Goal: Information Seeking & Learning: Understand process/instructions

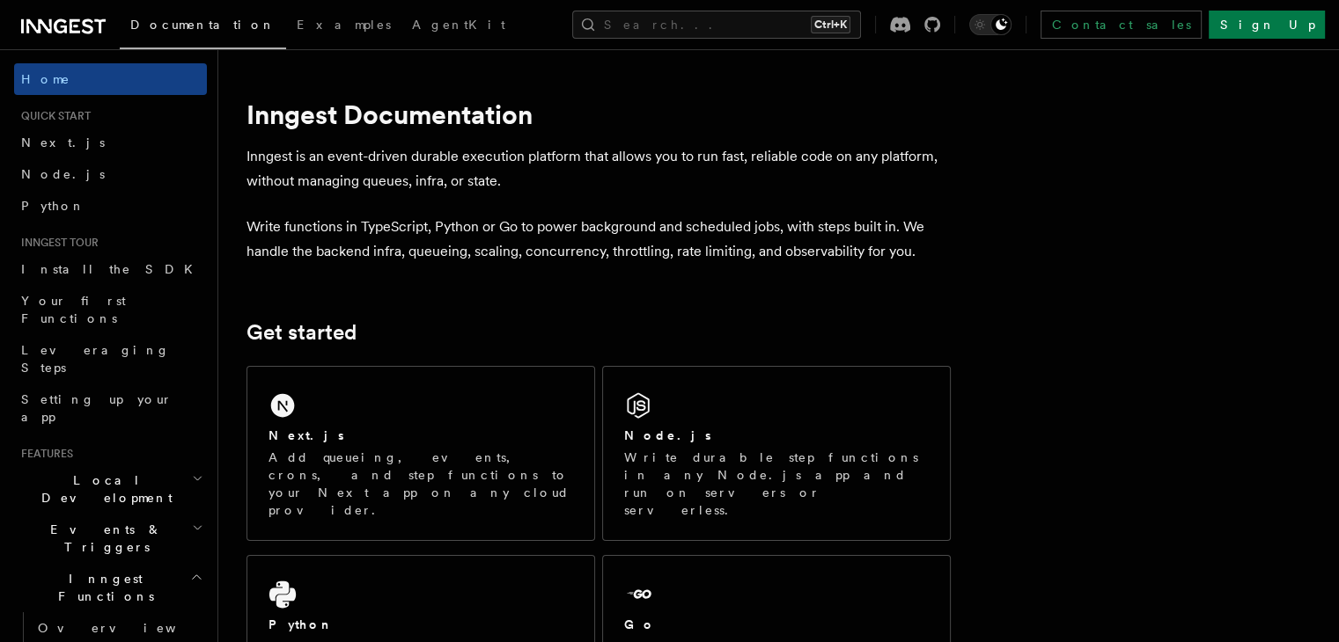
click at [83, 148] on link "Next.js" at bounding box center [110, 143] width 193 height 32
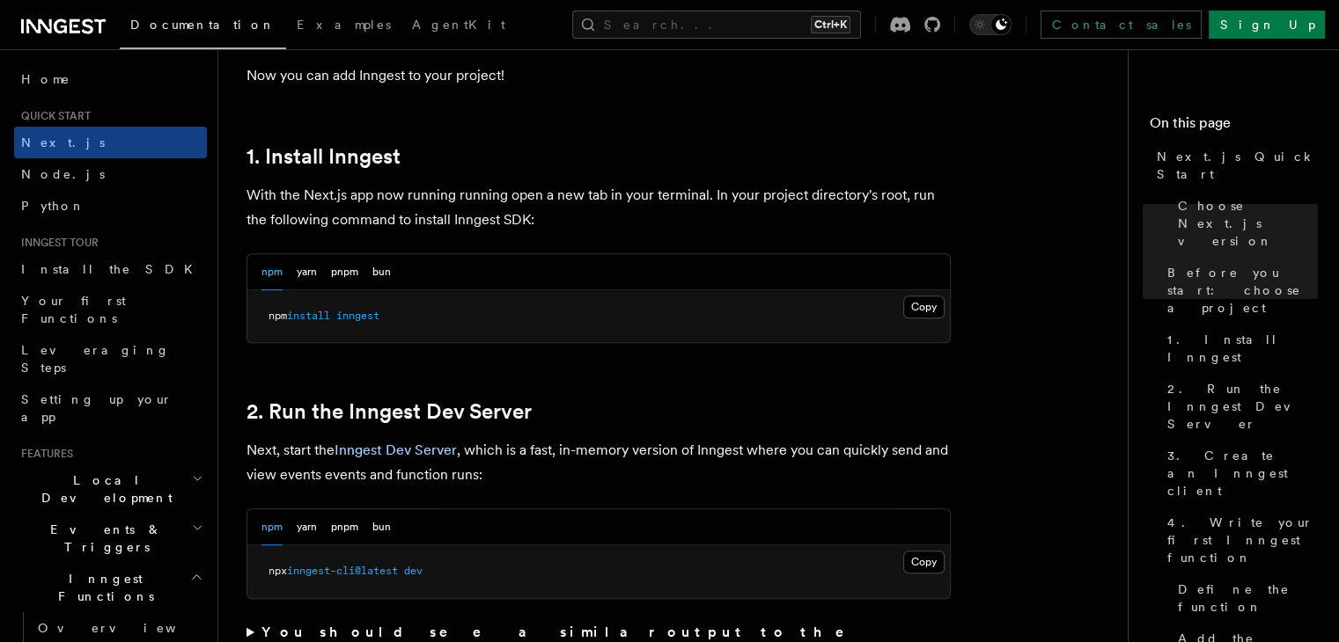
scroll to position [901, 0]
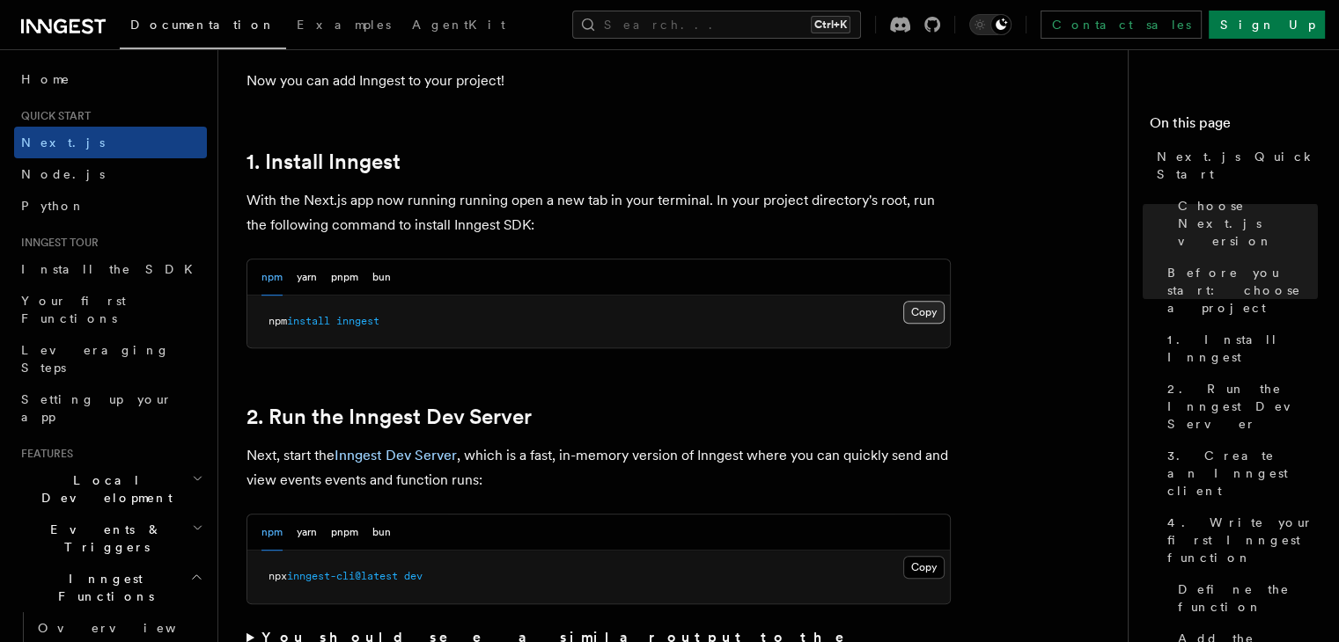
click at [936, 301] on button "Copy Copied" at bounding box center [923, 312] width 41 height 23
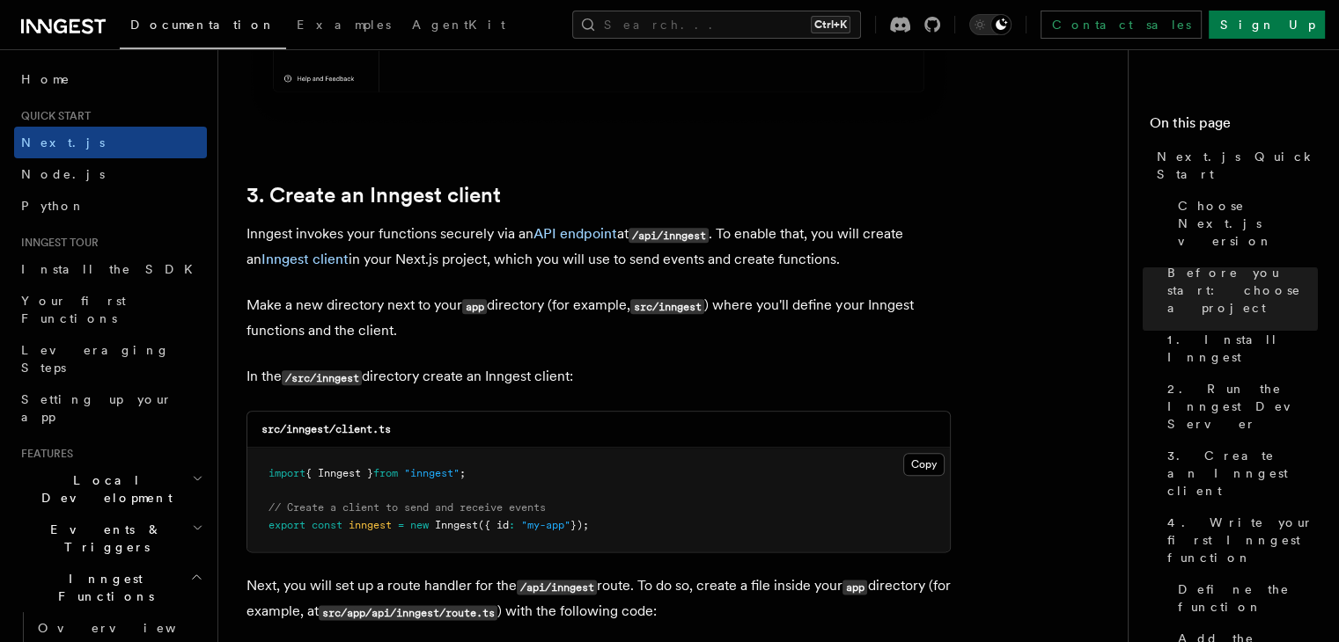
scroll to position [2132, 0]
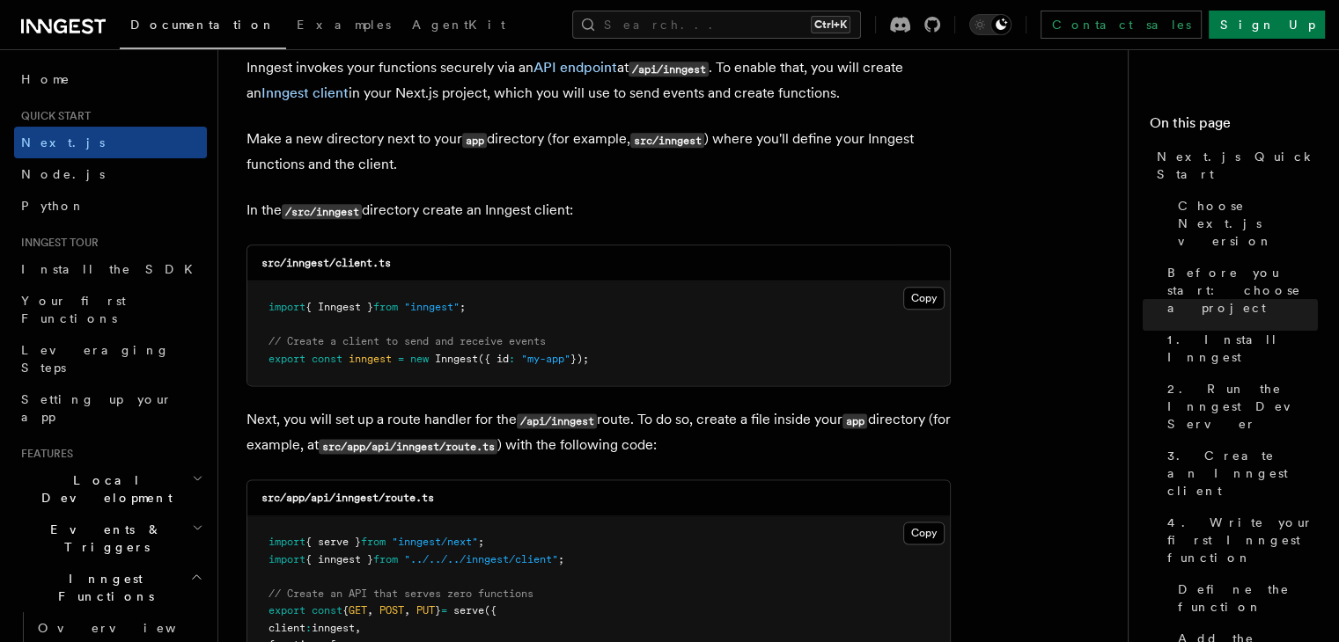
drag, startPoint x: 261, startPoint y: 297, endPoint x: 639, endPoint y: 358, distance: 383.4
click at [639, 358] on pre "import { Inngest } from "inngest" ; // Create a client to send and receive even…" at bounding box center [598, 334] width 702 height 104
copy code "import { Inngest } from "inngest" ; // Create a client to send and receive even…"
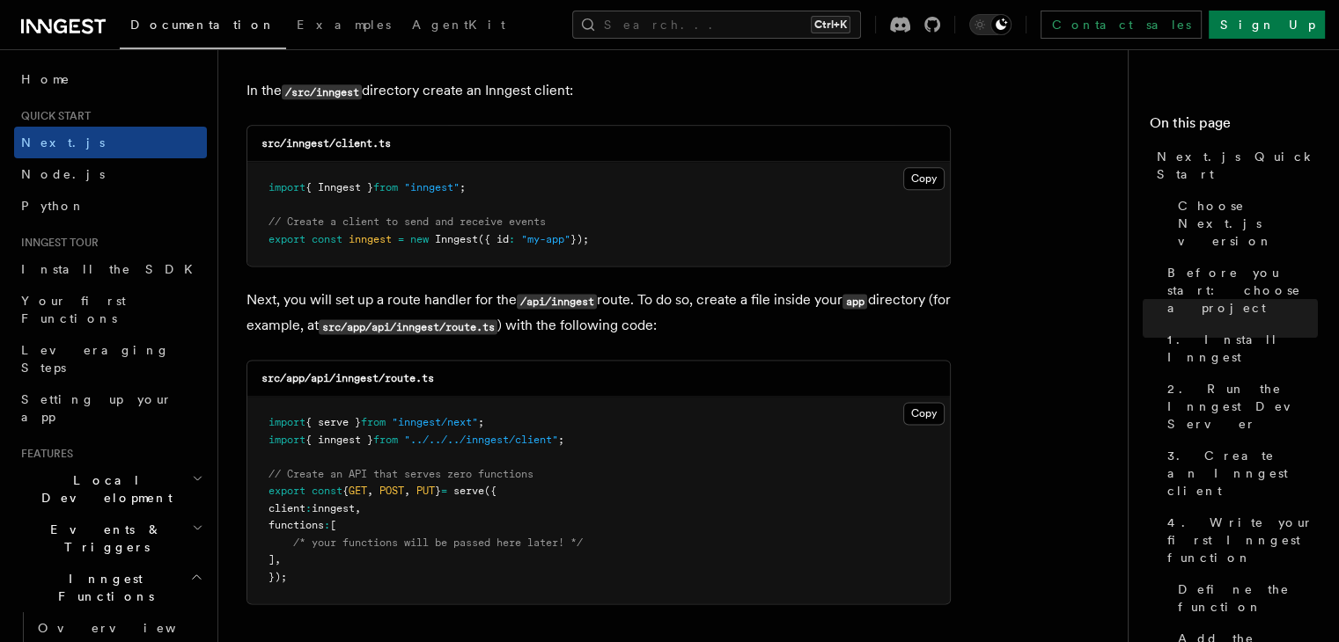
scroll to position [2292, 0]
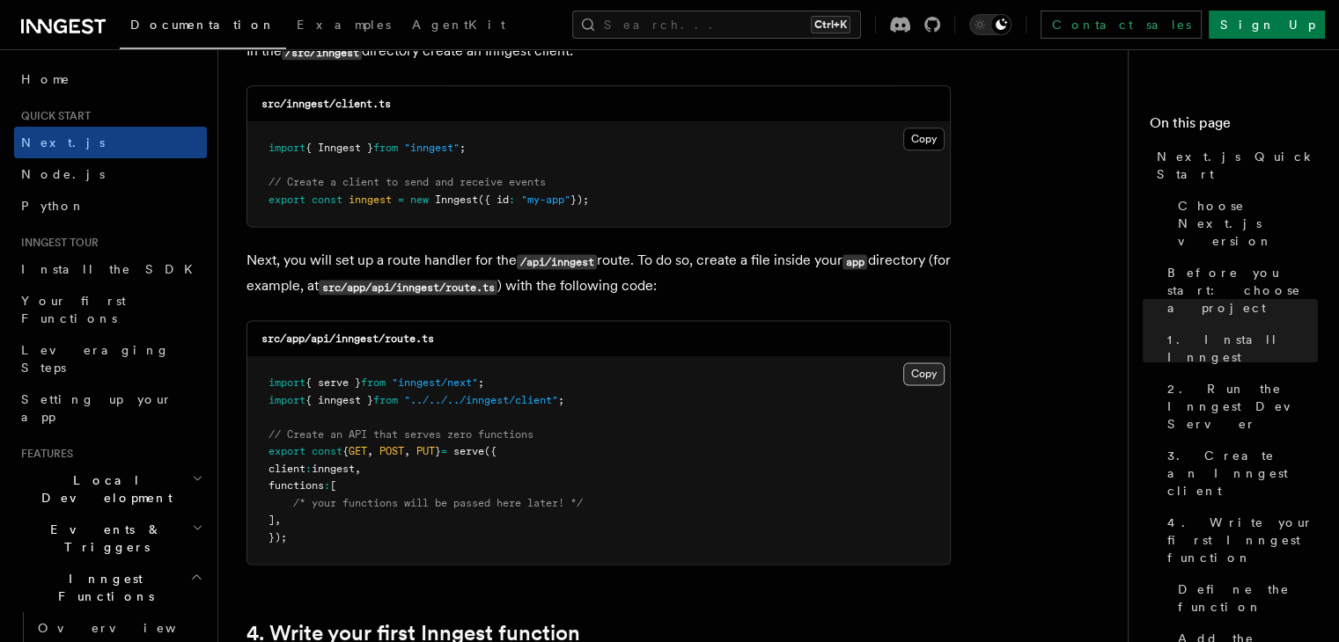
click at [920, 377] on button "Copy Copied" at bounding box center [923, 374] width 41 height 23
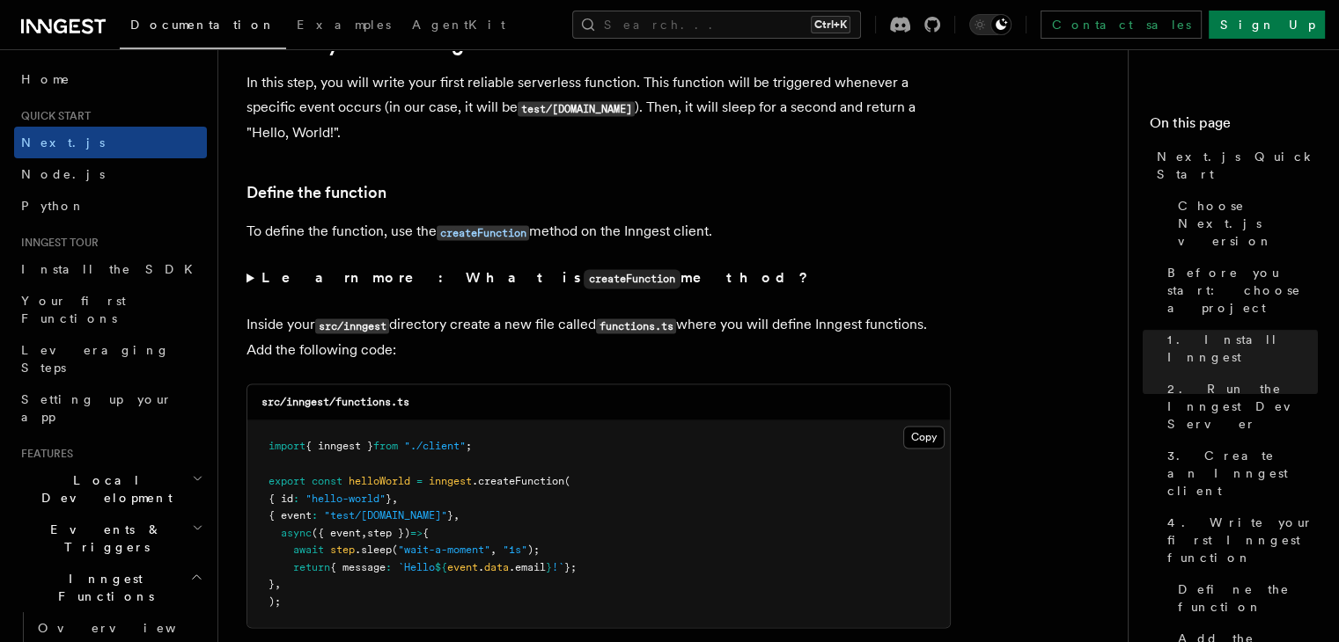
scroll to position [2946, 0]
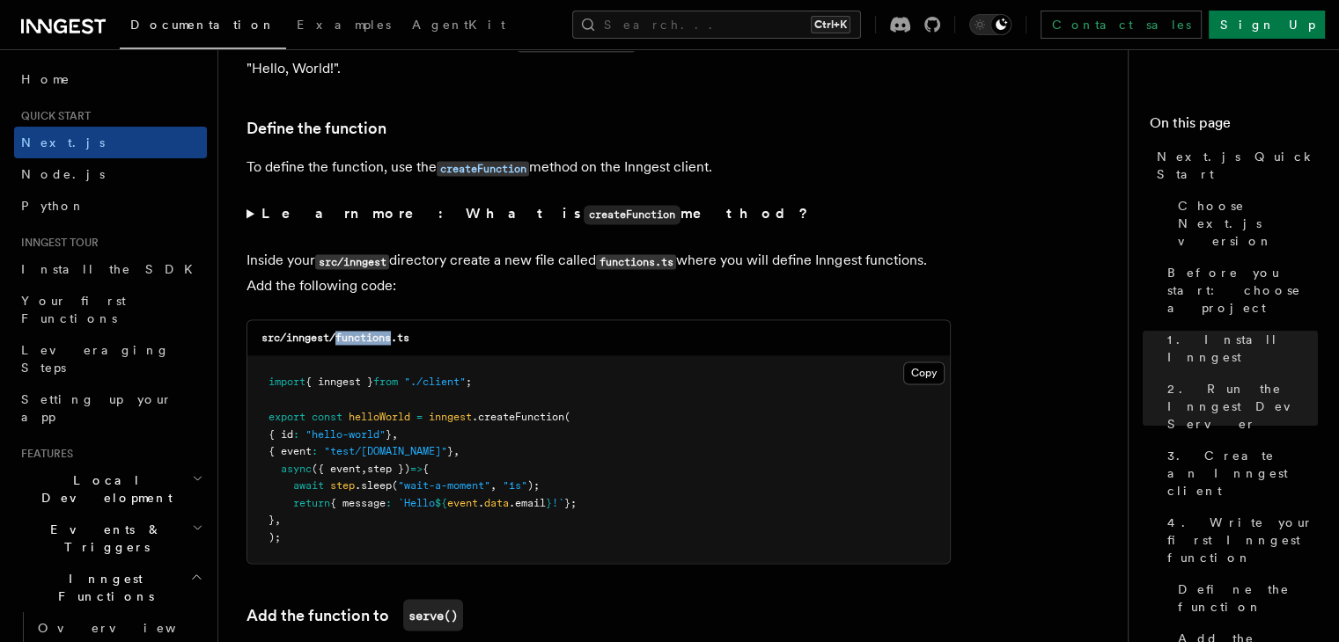
drag, startPoint x: 392, startPoint y: 346, endPoint x: 340, endPoint y: 340, distance: 52.3
click at [340, 340] on code "src/inngest/functions.ts" at bounding box center [335, 338] width 148 height 12
copy code "functions"
